Goal: Information Seeking & Learning: Learn about a topic

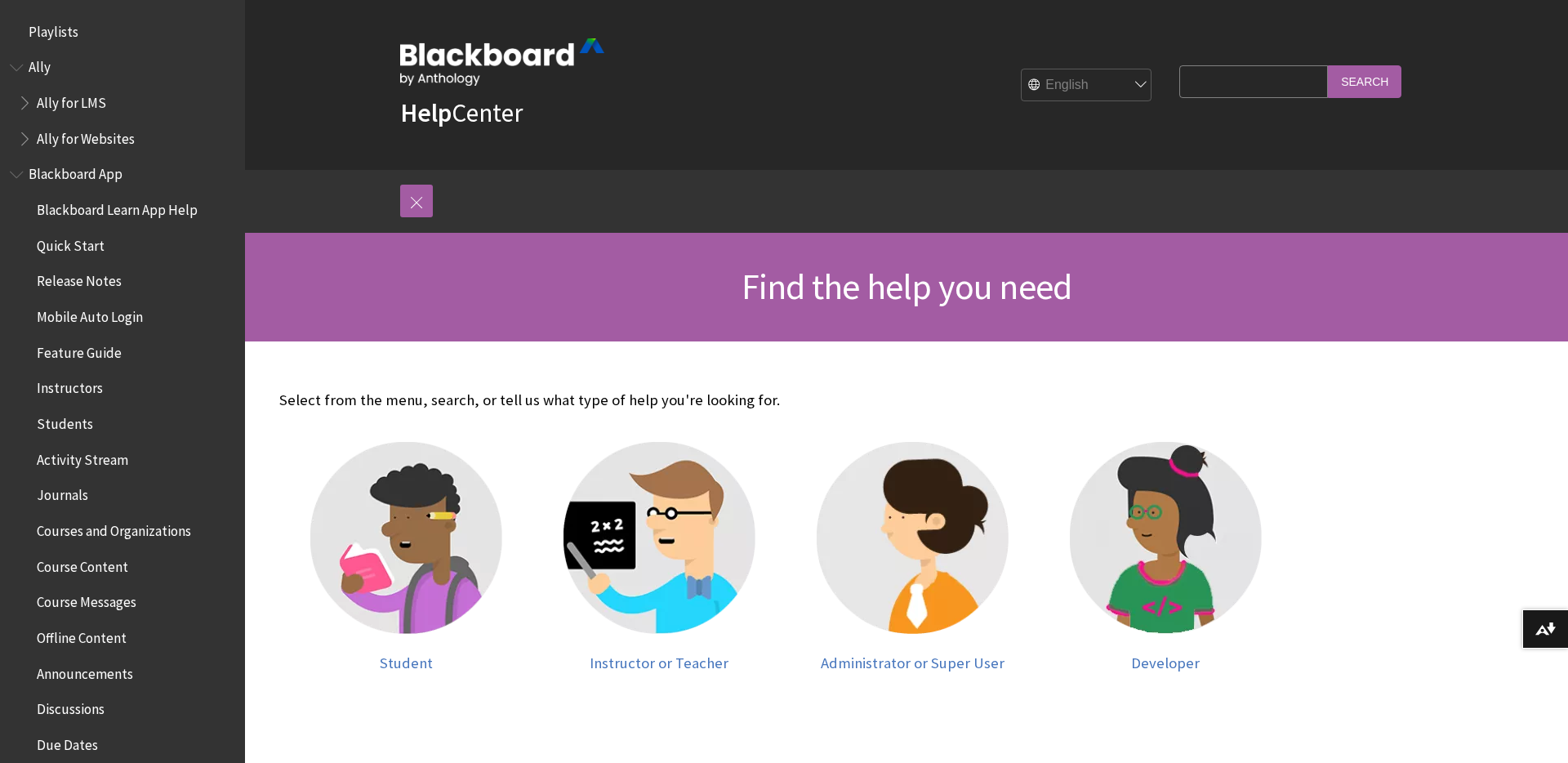
click at [29, 97] on span "Book outline for Anthology Ally Help" at bounding box center [26, 99] width 17 height 21
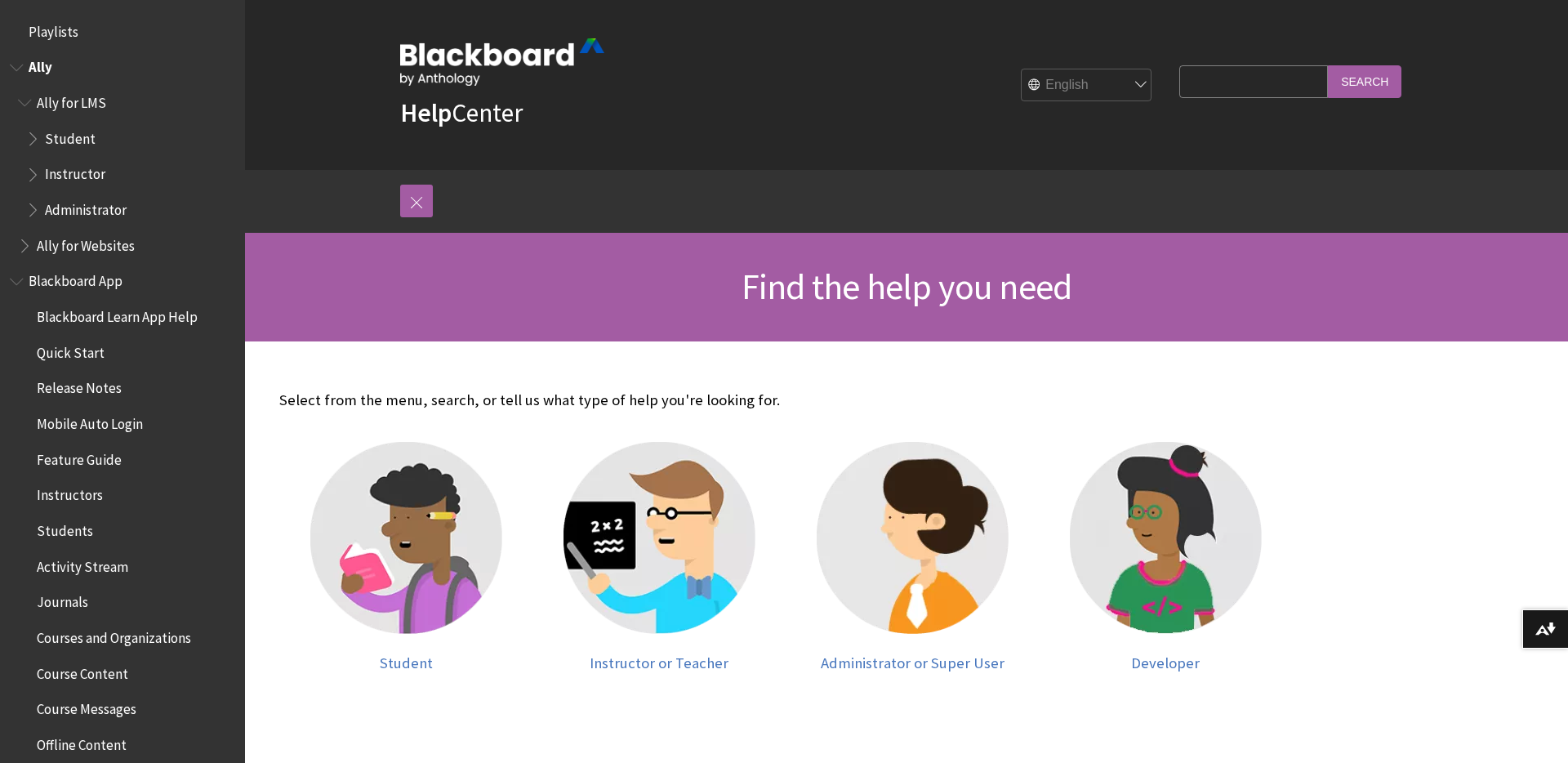
click at [34, 206] on span "Book outline for Anthology Ally Help" at bounding box center [34, 206] width 17 height 21
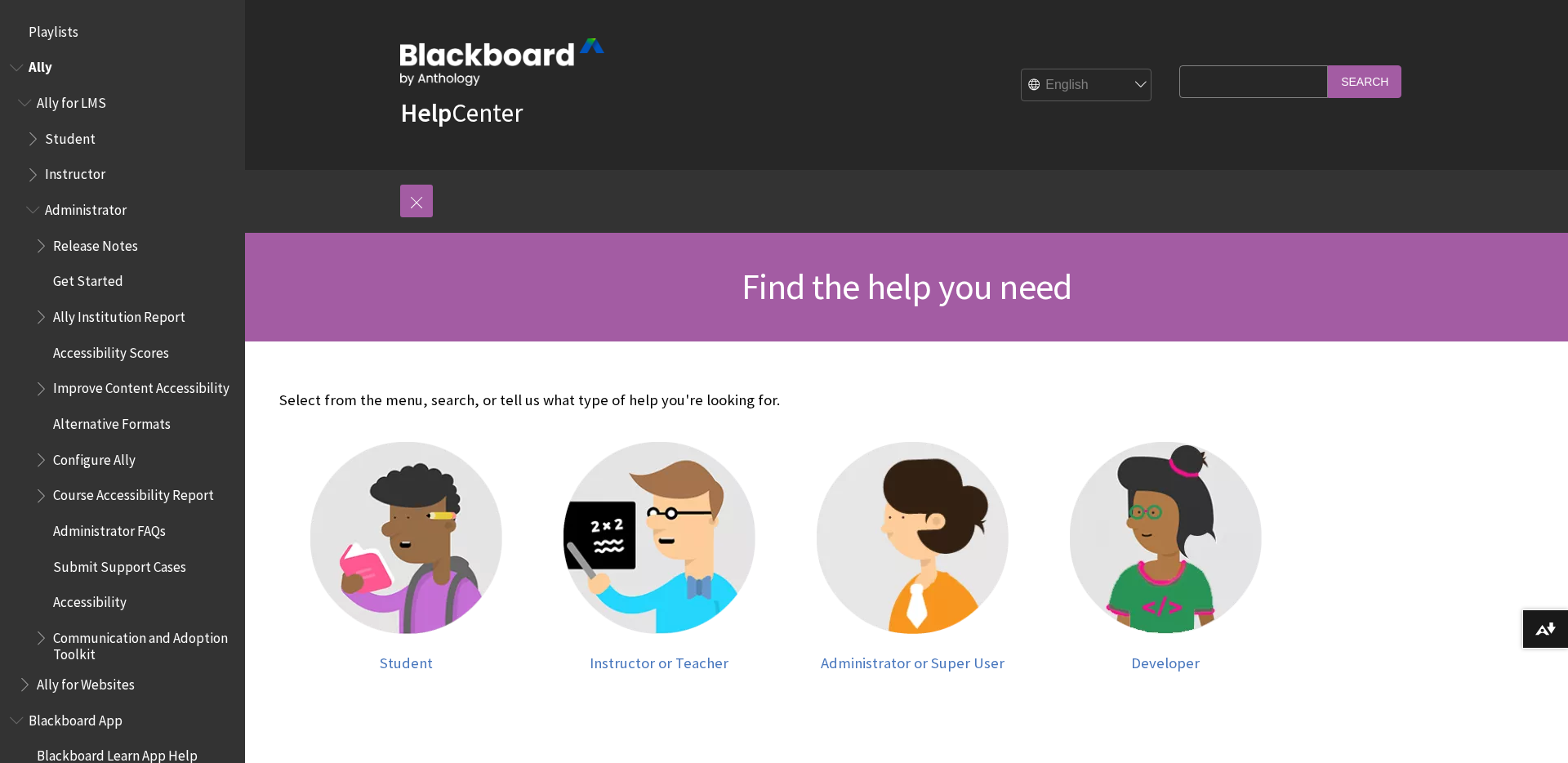
click at [85, 603] on span "Accessibility" at bounding box center [90, 599] width 73 height 22
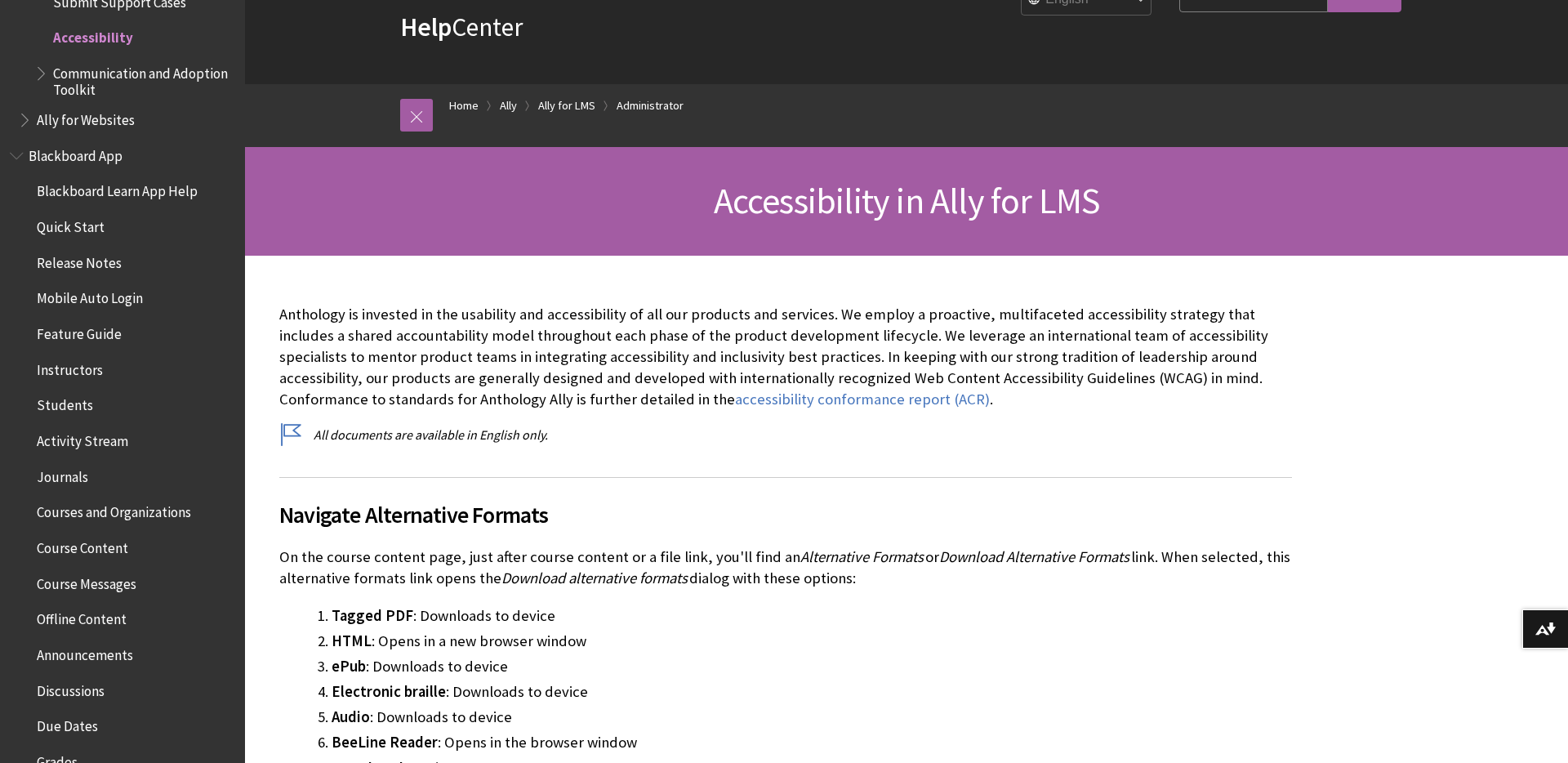
scroll to position [100, 0]
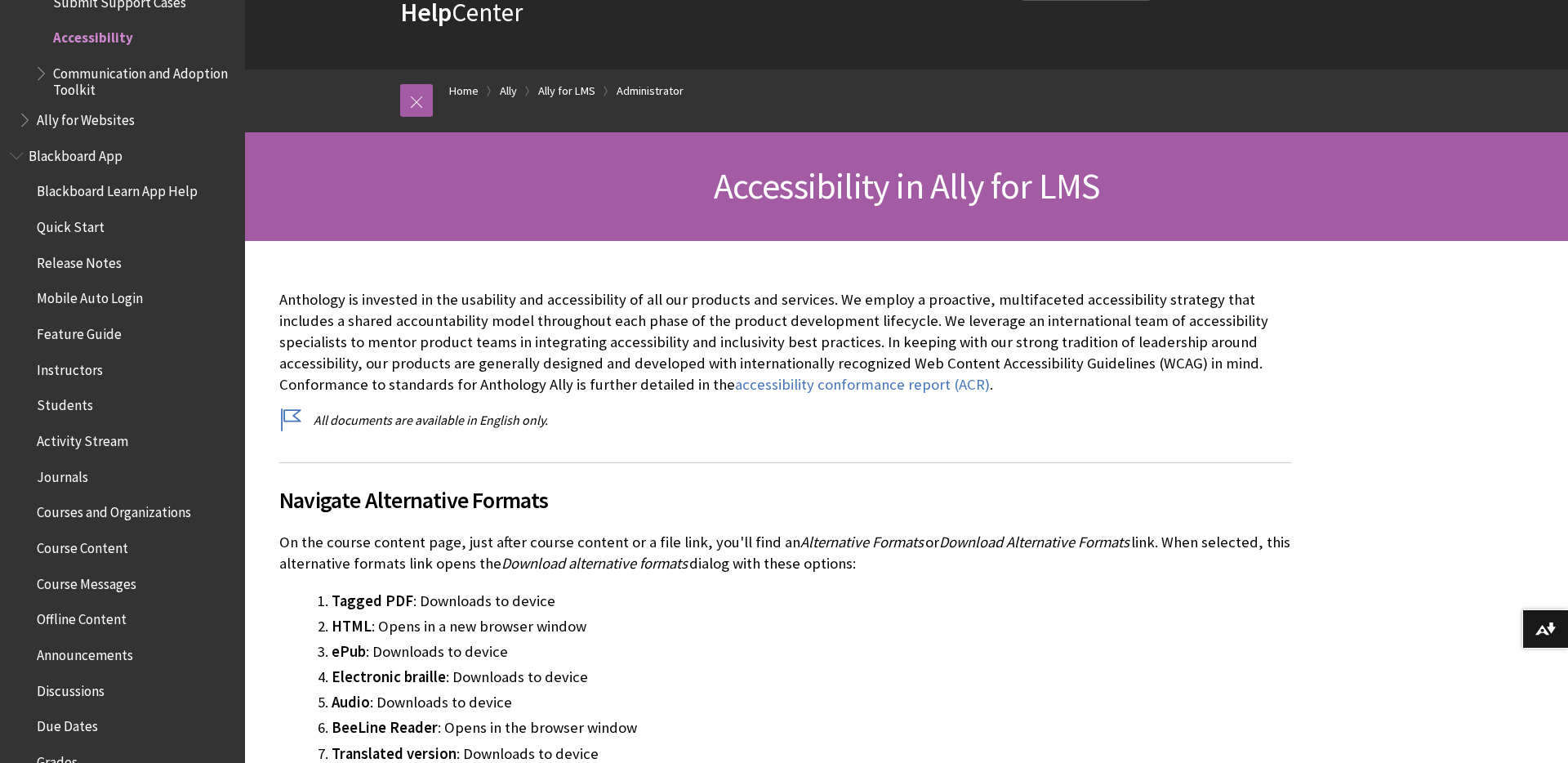
click at [723, 396] on div "Anthology is invested in the usability and accessibility of all our products an…" at bounding box center [785, 359] width 1013 height 141
click at [735, 393] on link "accessibility conformance report (ACR)" at bounding box center [862, 384] width 254 height 20
